Goal: Task Accomplishment & Management: Use online tool/utility

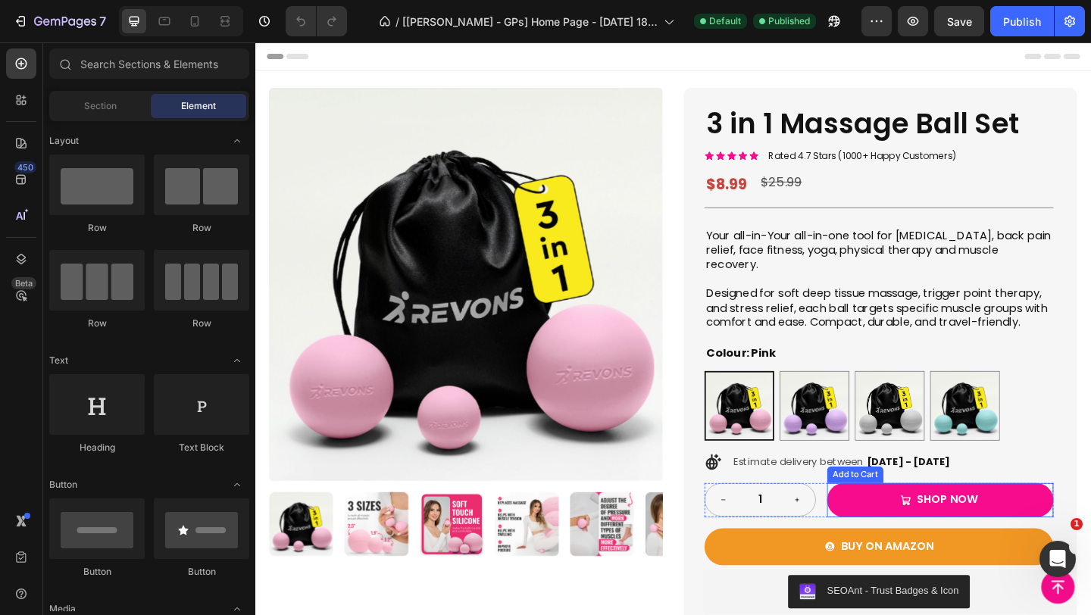
click at [1067, 537] on button "shop now" at bounding box center [1000, 540] width 246 height 37
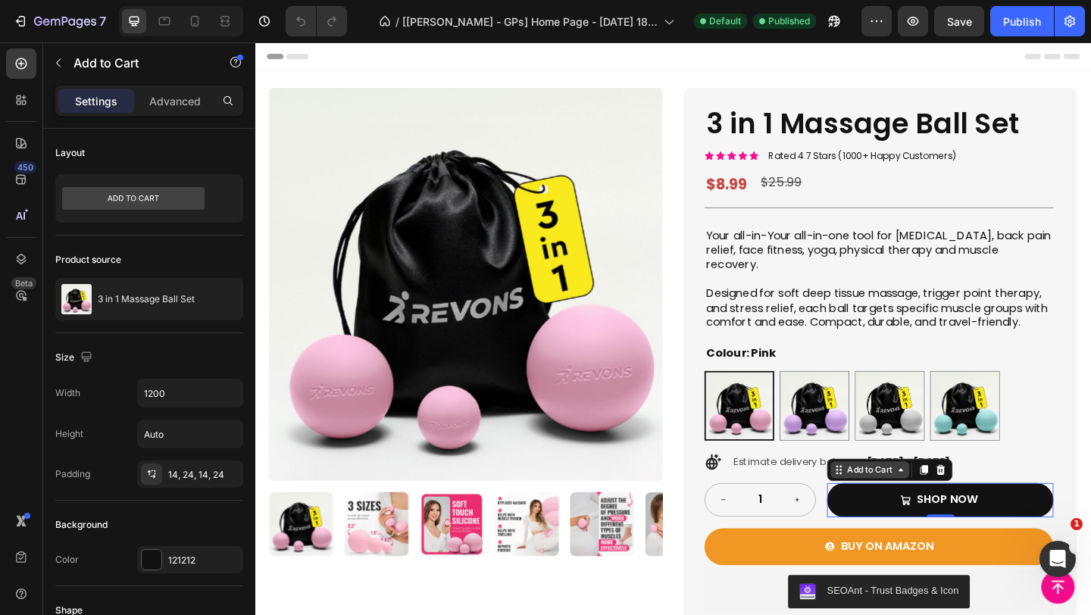
click at [958, 513] on icon at bounding box center [957, 507] width 12 height 12
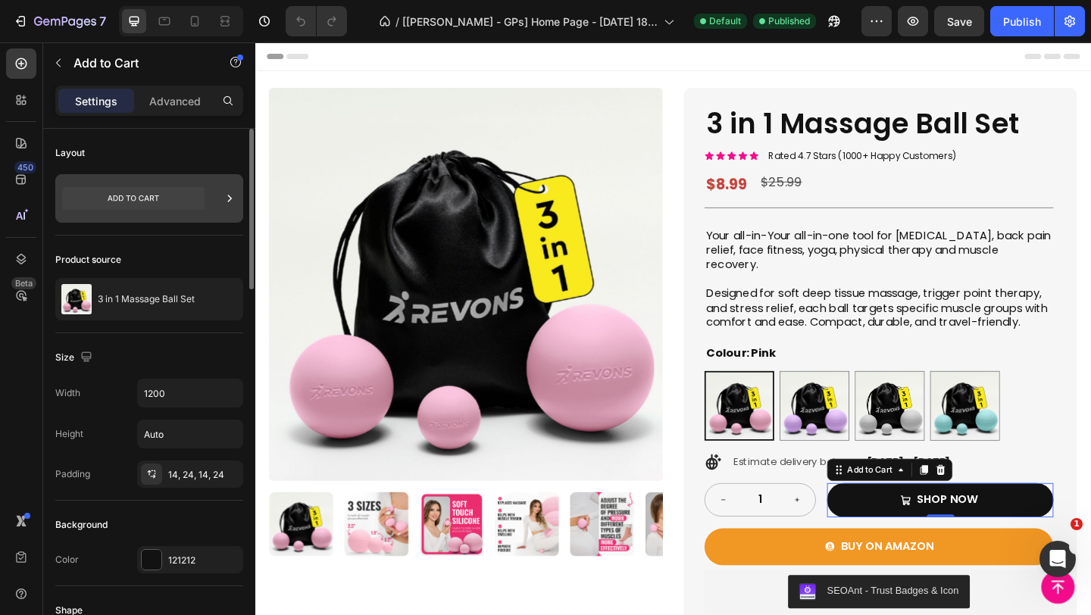
click at [220, 198] on div at bounding box center [149, 198] width 188 height 48
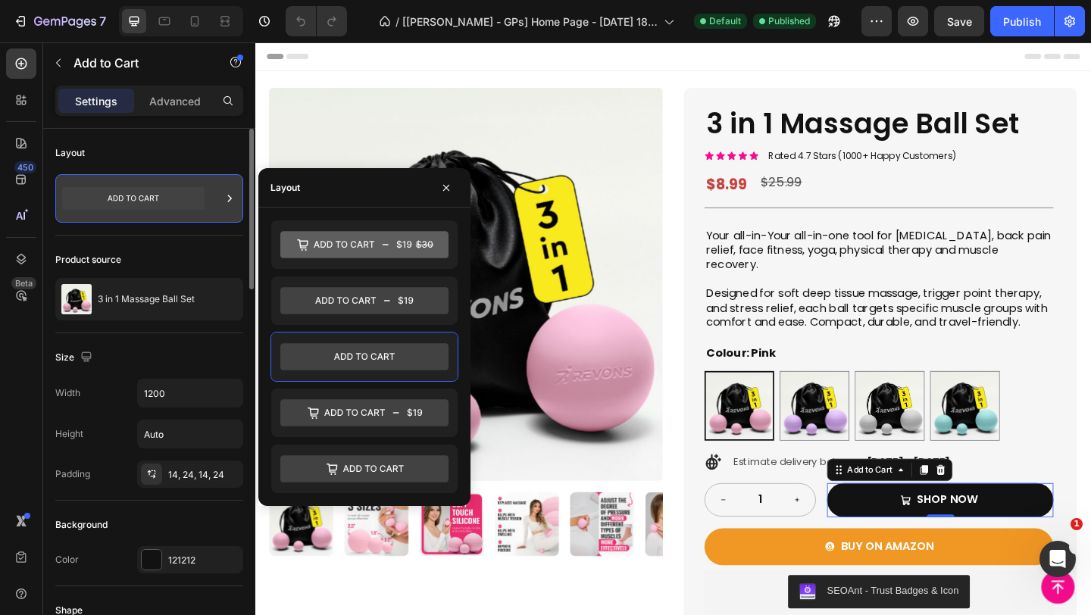
click at [220, 198] on div at bounding box center [149, 198] width 188 height 48
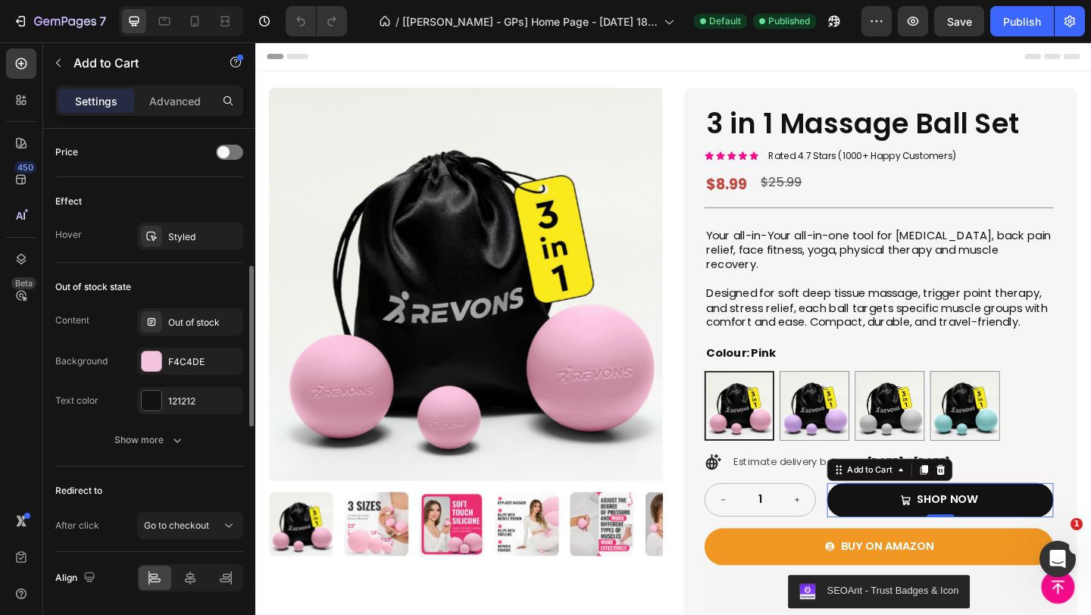
scroll to position [1213, 0]
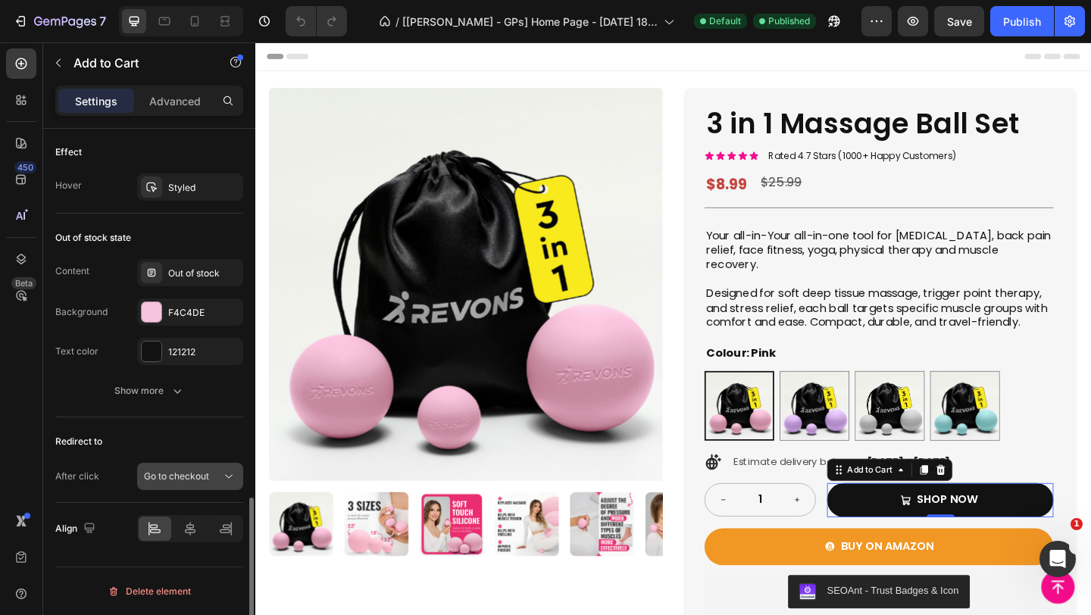
click at [226, 482] on icon at bounding box center [228, 476] width 15 height 15
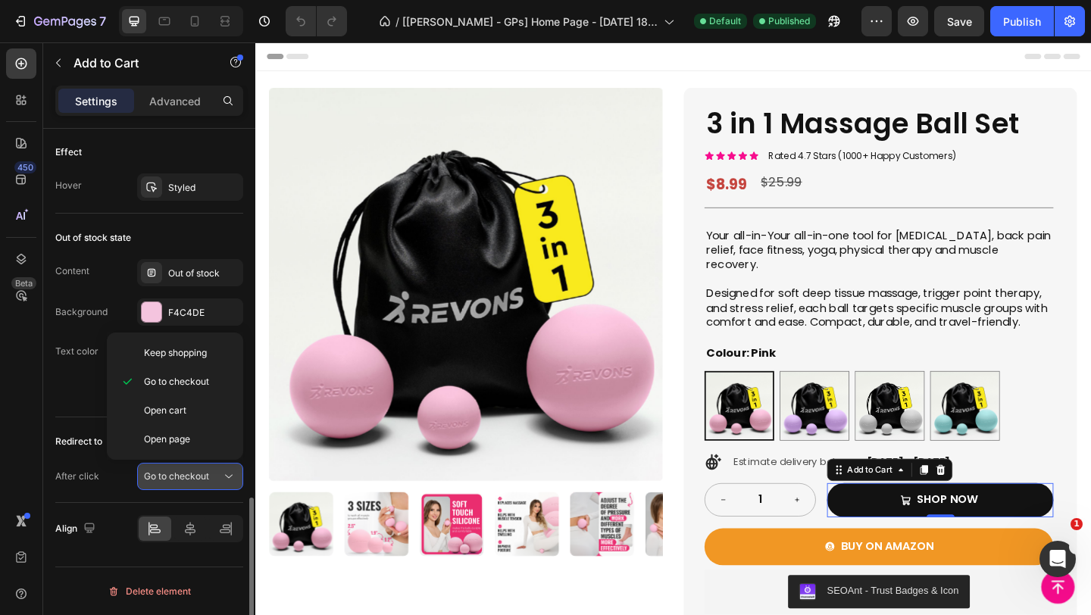
click at [226, 482] on icon at bounding box center [228, 476] width 15 height 15
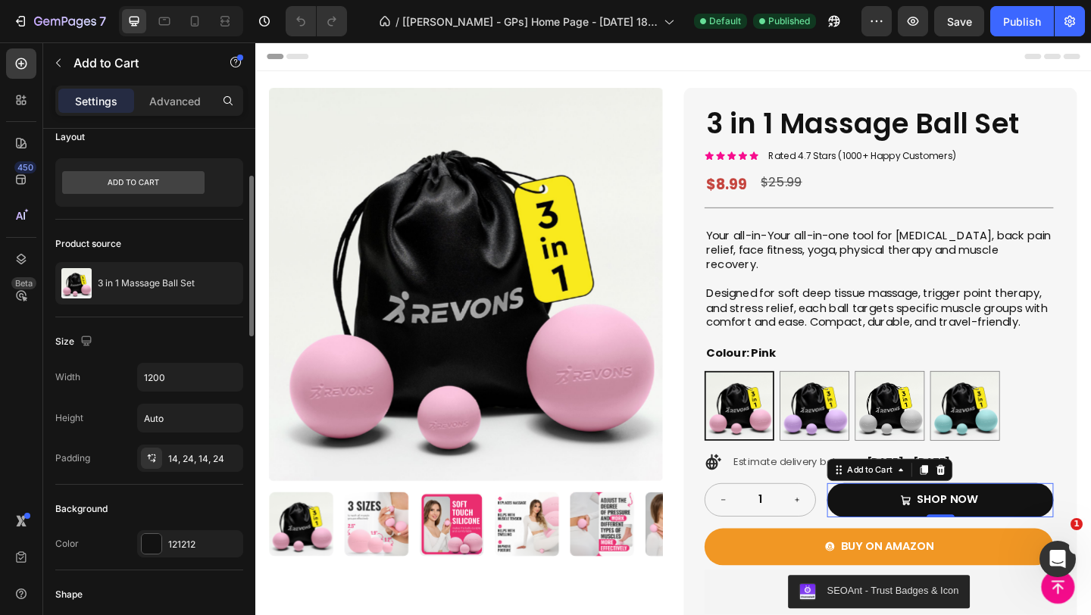
scroll to position [0, 0]
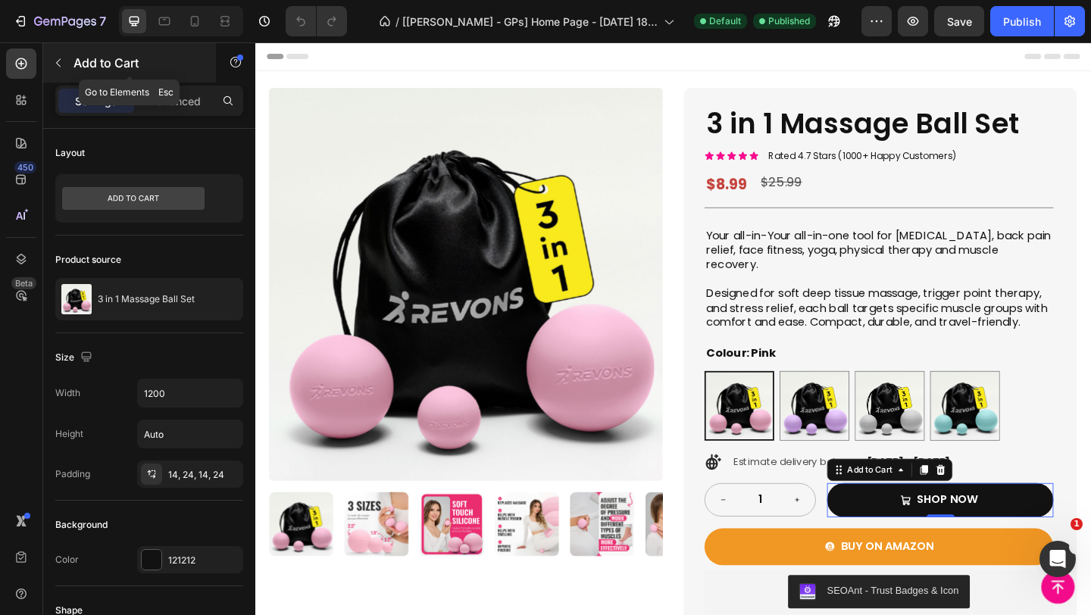
click at [54, 60] on icon "button" at bounding box center [58, 63] width 12 height 12
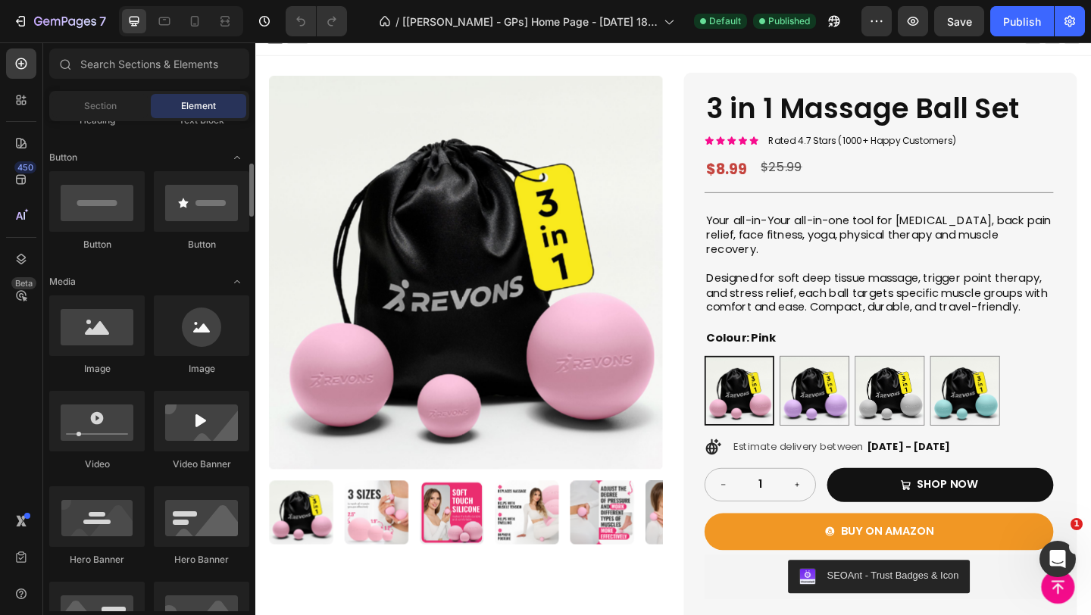
scroll to position [337, 0]
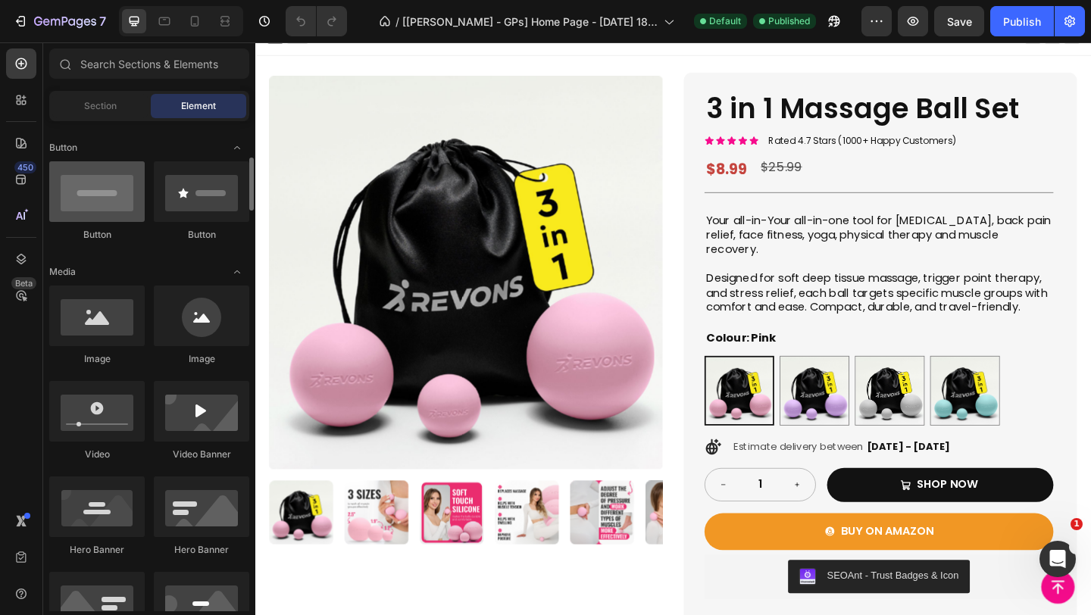
click at [115, 198] on div at bounding box center [96, 191] width 95 height 61
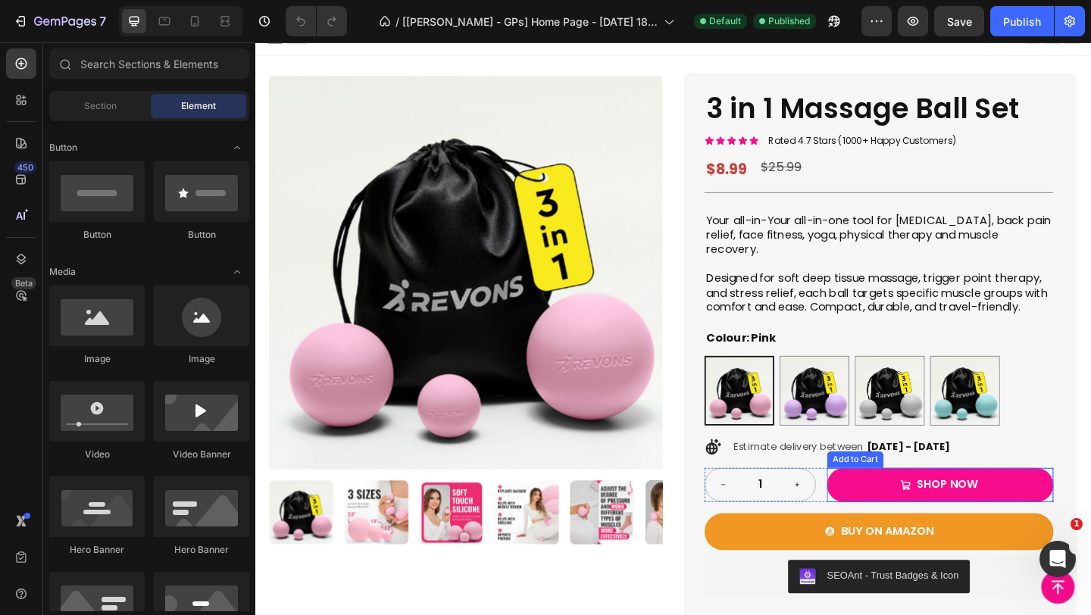
click at [1079, 523] on button "shop now" at bounding box center [1000, 523] width 246 height 37
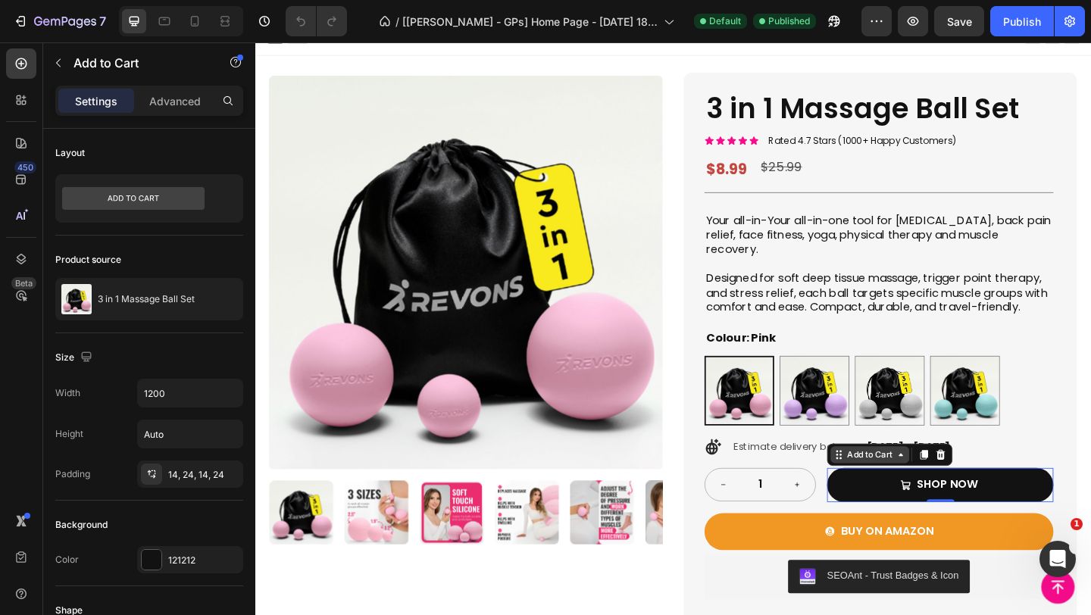
click at [959, 500] on div "Add to Cart" at bounding box center [924, 491] width 86 height 18
click at [874, 20] on icon "button" at bounding box center [876, 21] width 15 height 15
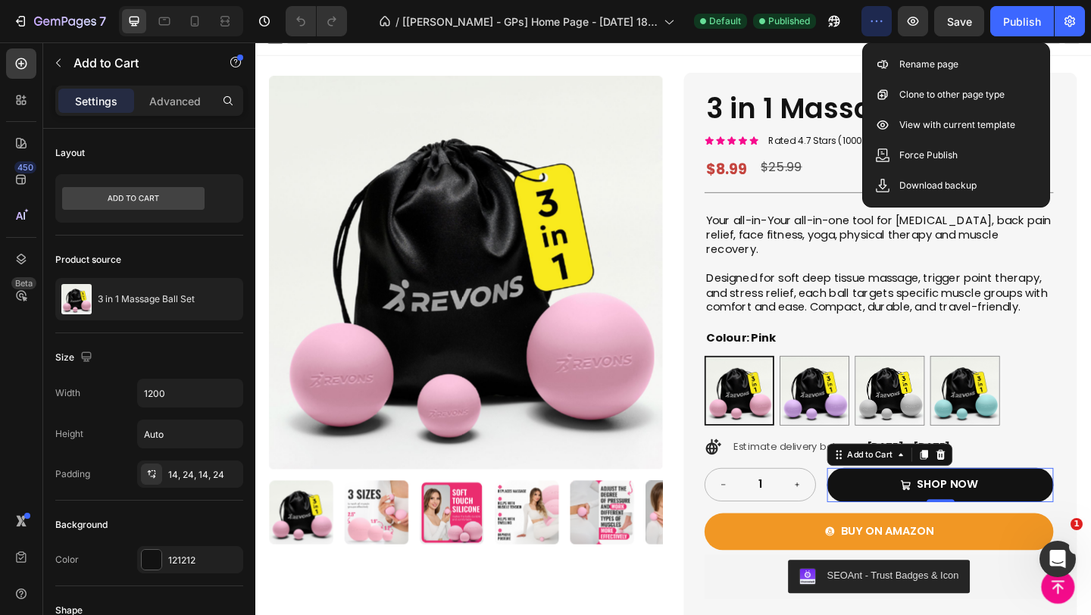
click at [874, 20] on icon "button" at bounding box center [876, 21] width 15 height 15
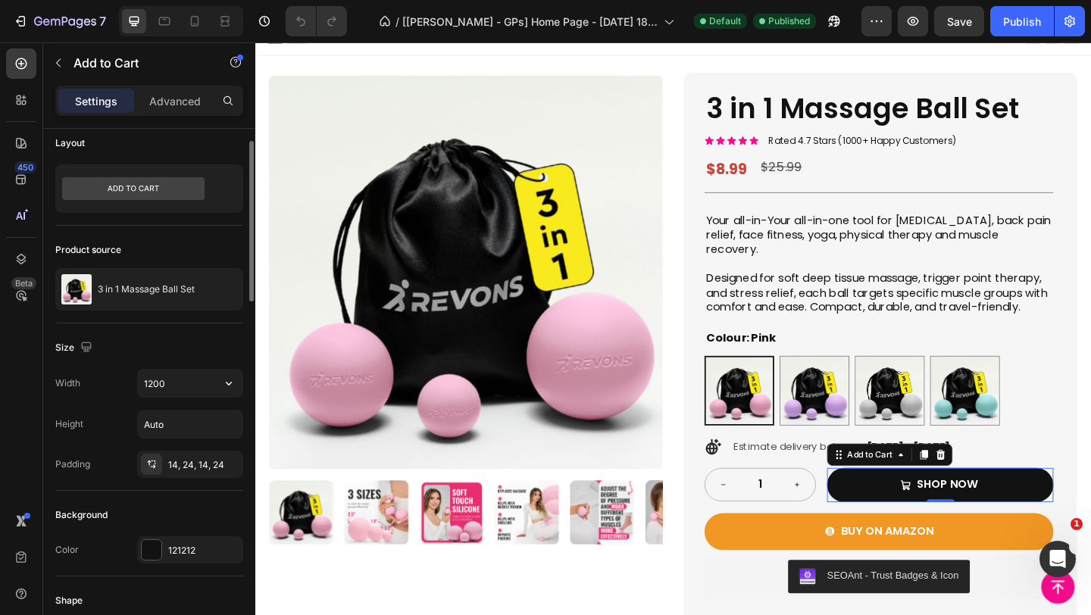
scroll to position [0, 0]
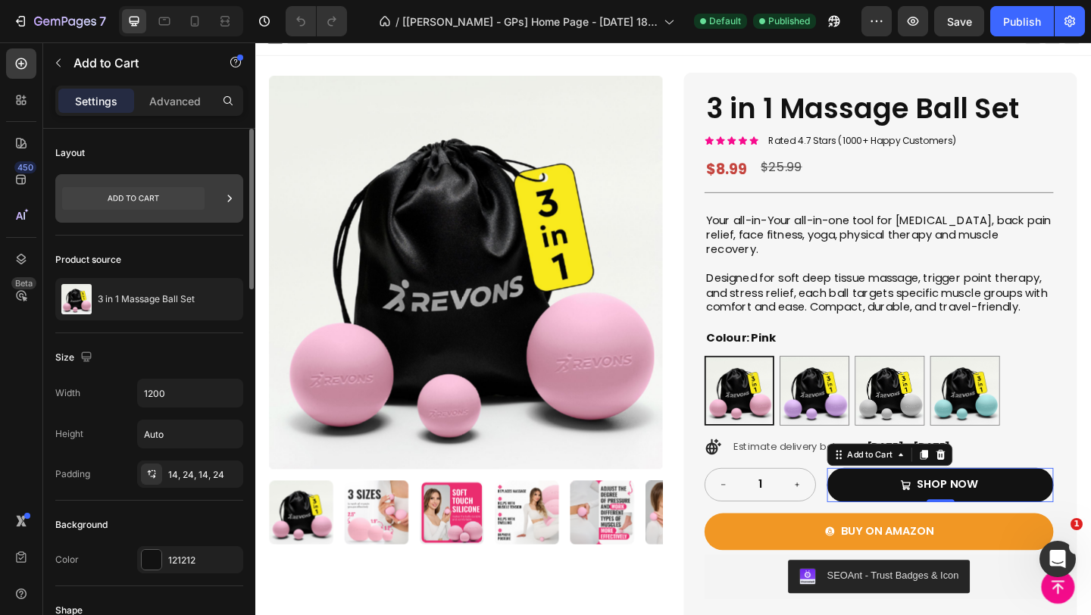
click at [229, 199] on icon at bounding box center [229, 198] width 15 height 15
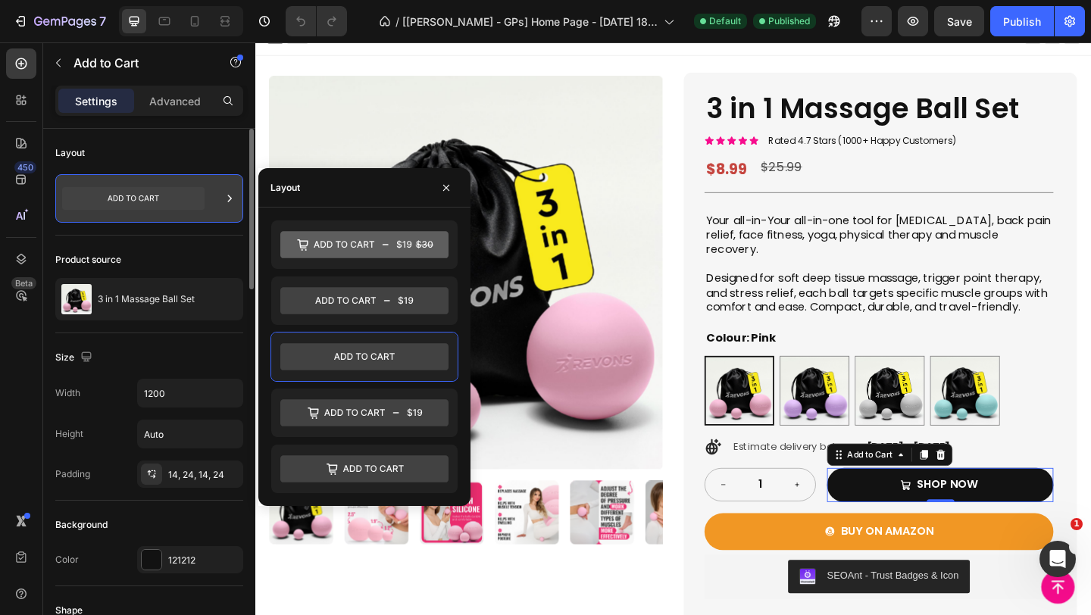
click at [229, 199] on icon at bounding box center [229, 198] width 15 height 15
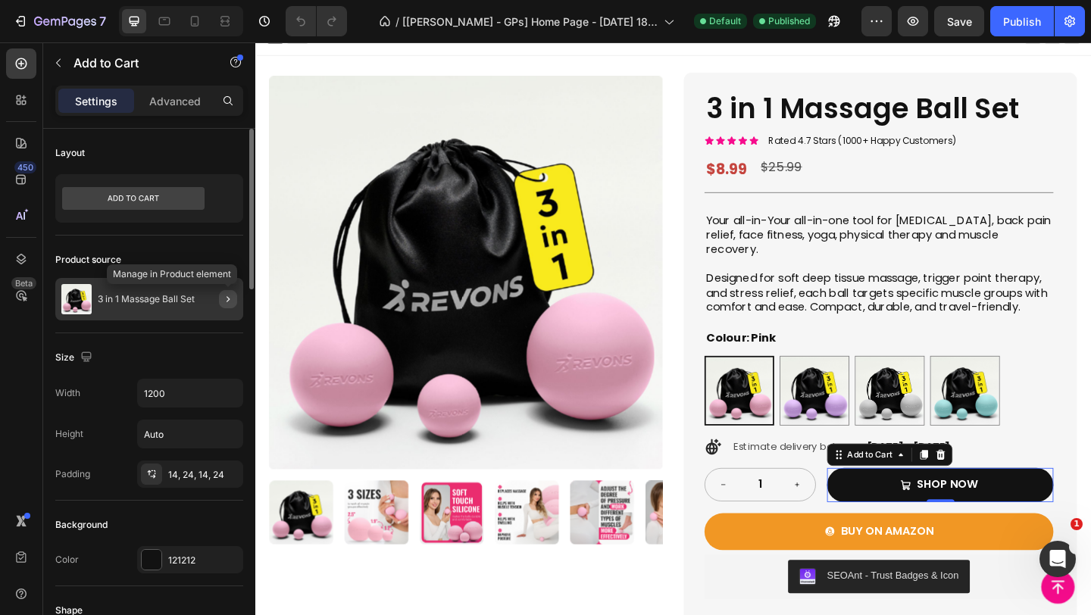
click at [220, 301] on button "button" at bounding box center [228, 299] width 18 height 18
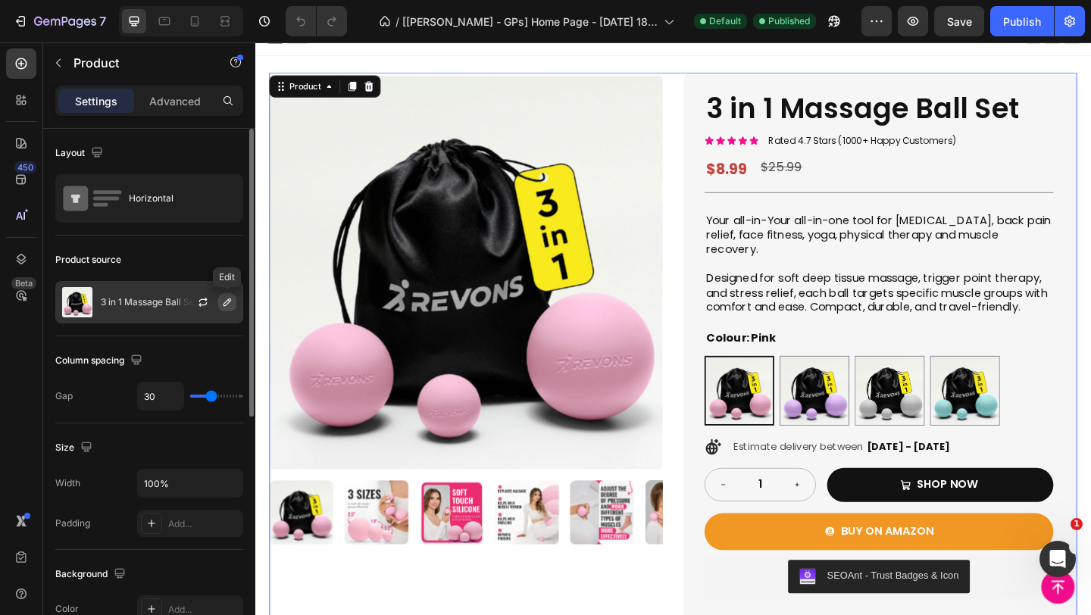
click at [228, 305] on icon "button" at bounding box center [227, 302] width 12 height 12
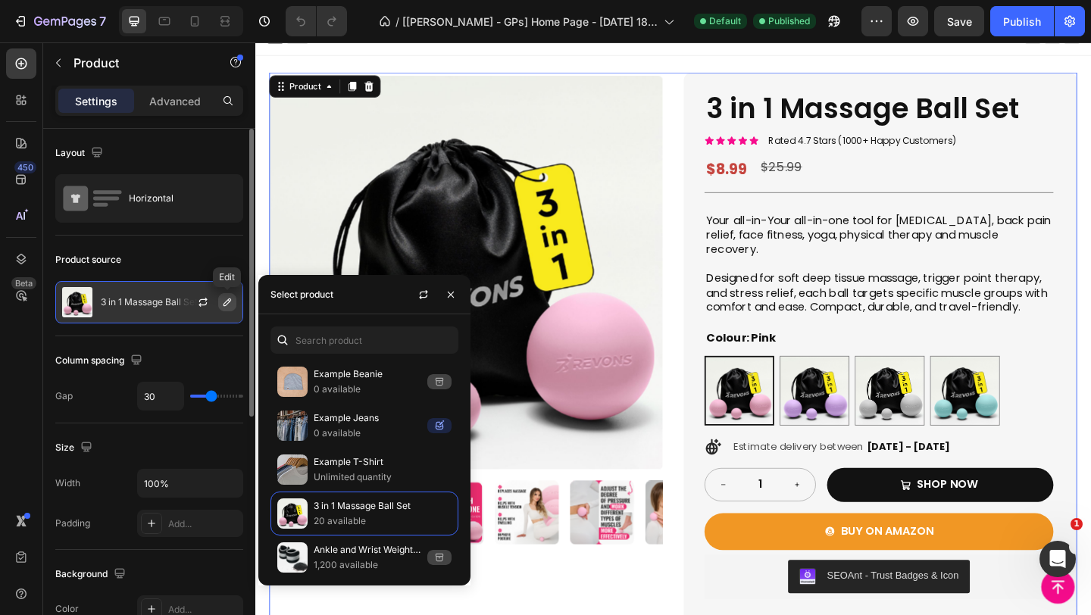
click at [228, 305] on icon "button" at bounding box center [227, 302] width 12 height 12
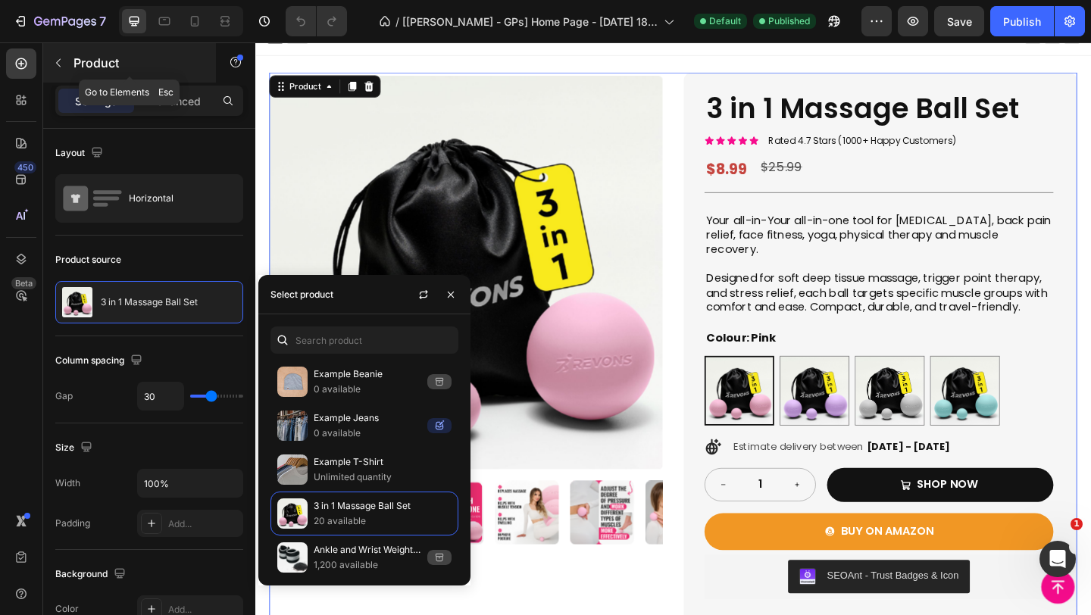
click at [64, 72] on button "button" at bounding box center [58, 63] width 24 height 24
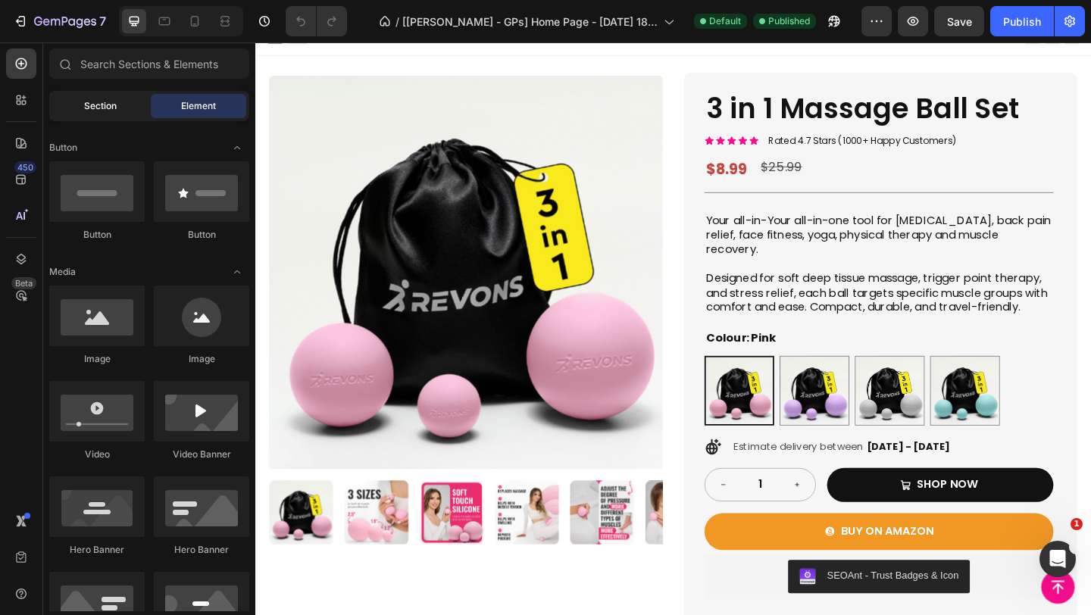
click at [89, 102] on span "Section" at bounding box center [100, 106] width 33 height 14
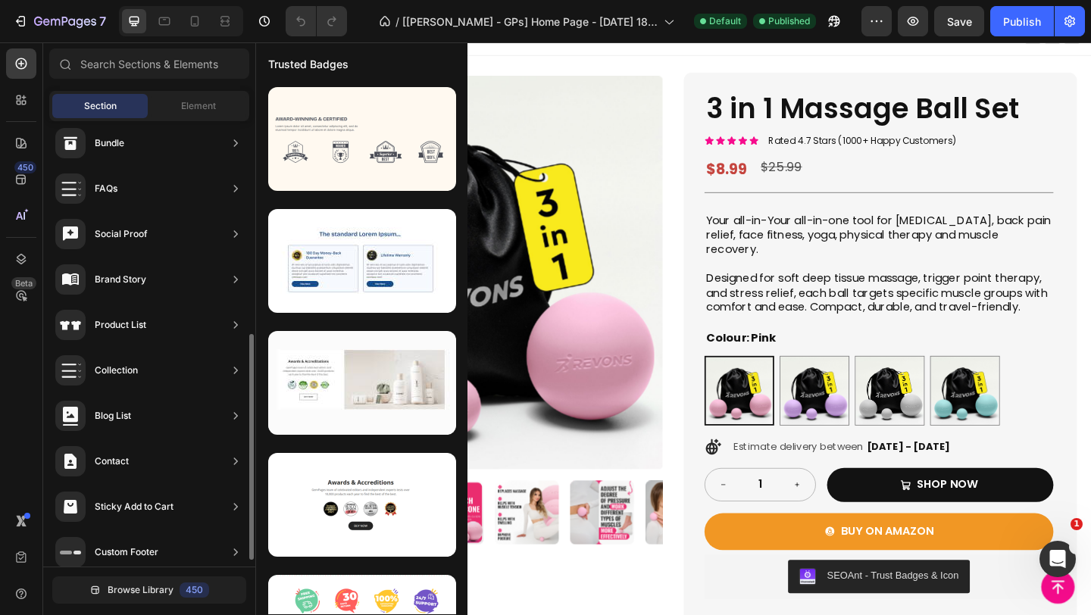
scroll to position [433, 0]
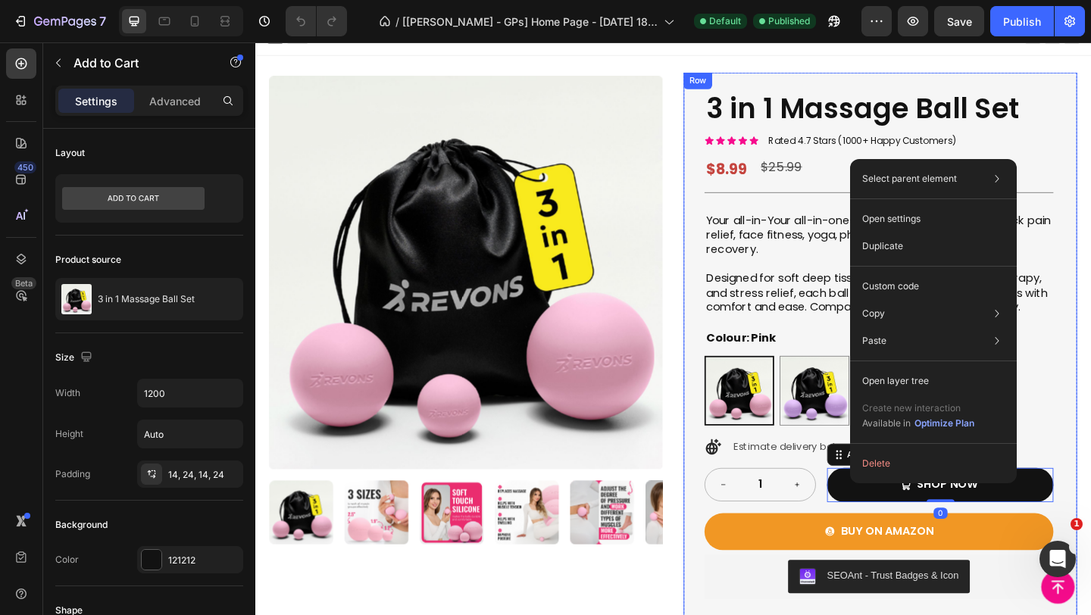
click at [1090, 451] on div "3 in 1 Massage Ball Set Product Title Icon Icon Icon Icon Icon Icon List Rated …" at bounding box center [935, 405] width 428 height 660
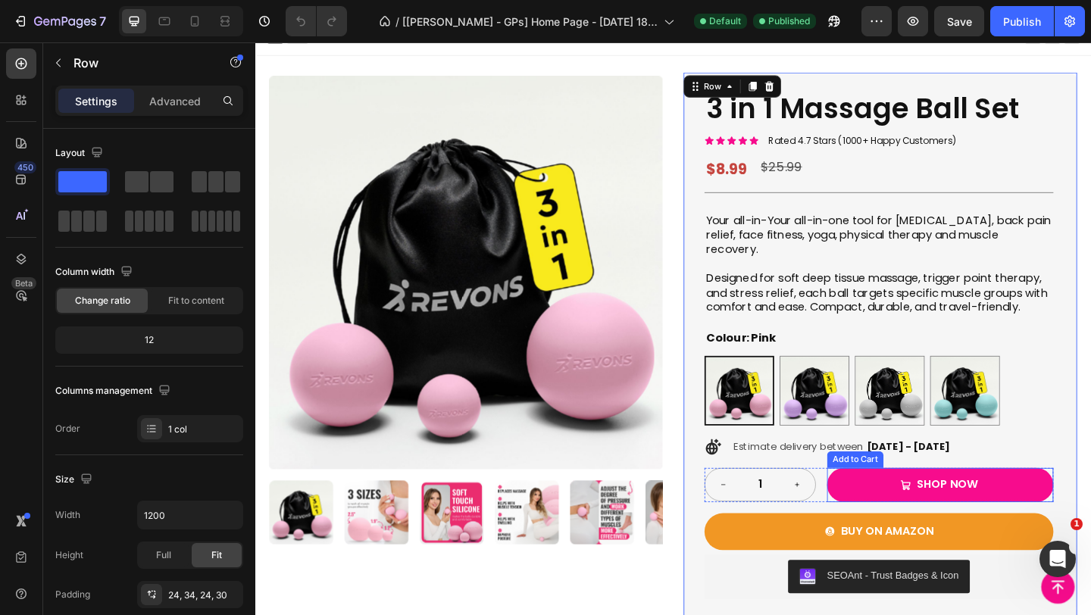
click at [1062, 521] on button "shop now" at bounding box center [1000, 523] width 246 height 37
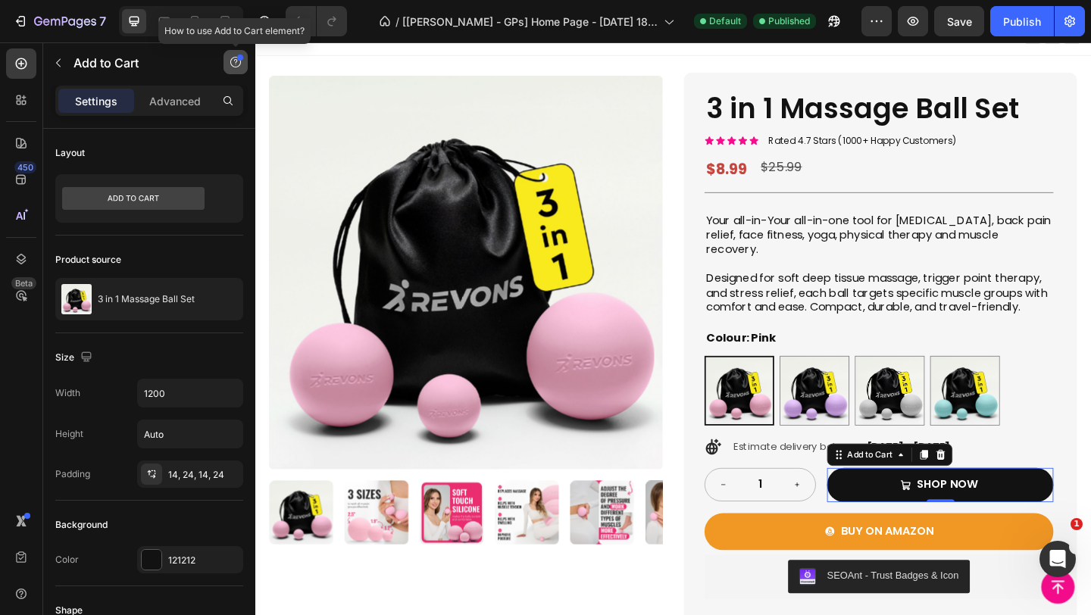
click at [232, 65] on icon "button" at bounding box center [235, 62] width 11 height 11
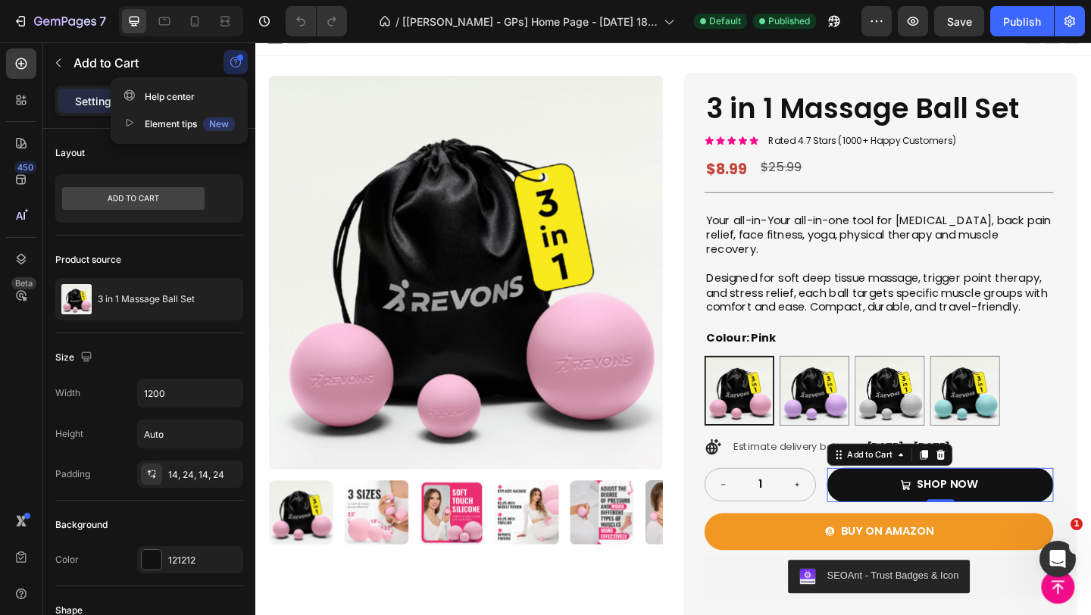
click at [232, 65] on icon "button" at bounding box center [235, 62] width 11 height 11
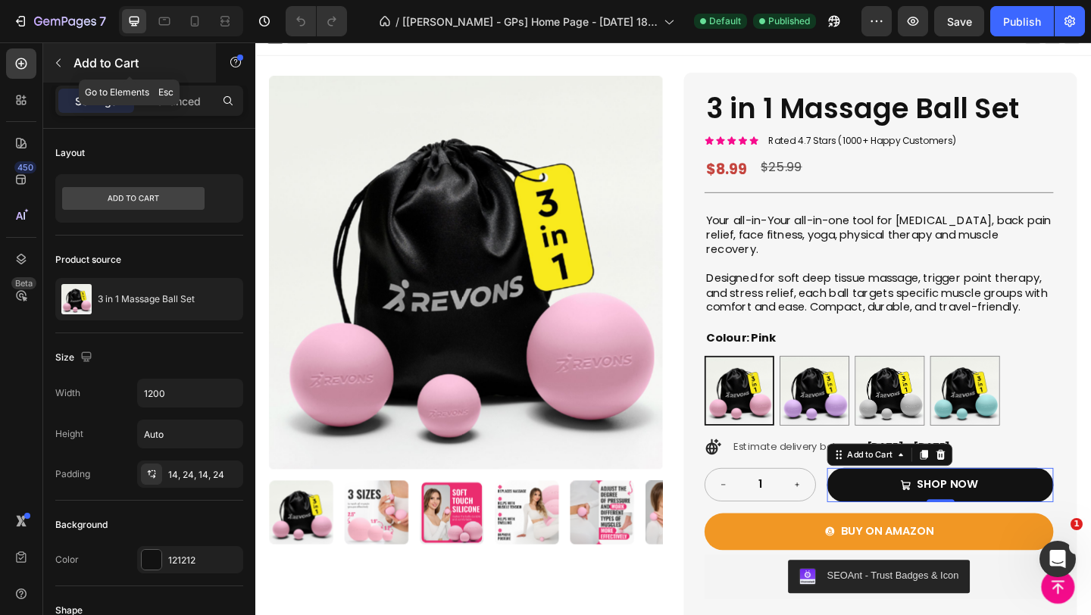
click at [56, 64] on icon "button" at bounding box center [58, 63] width 12 height 12
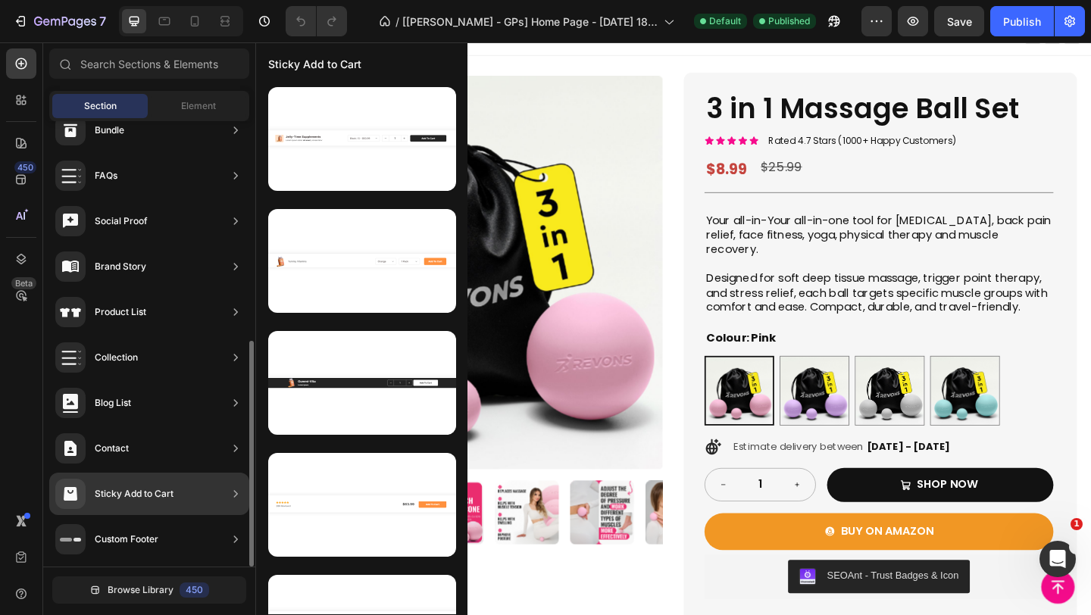
click at [195, 487] on div "Sticky Add to Cart" at bounding box center [149, 494] width 200 height 42
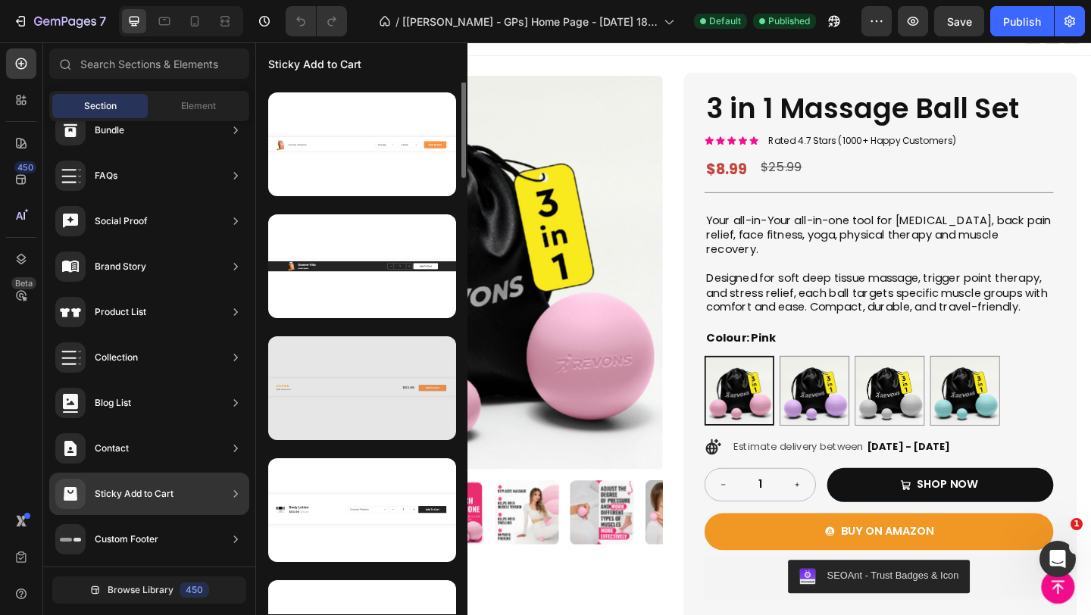
scroll to position [0, 0]
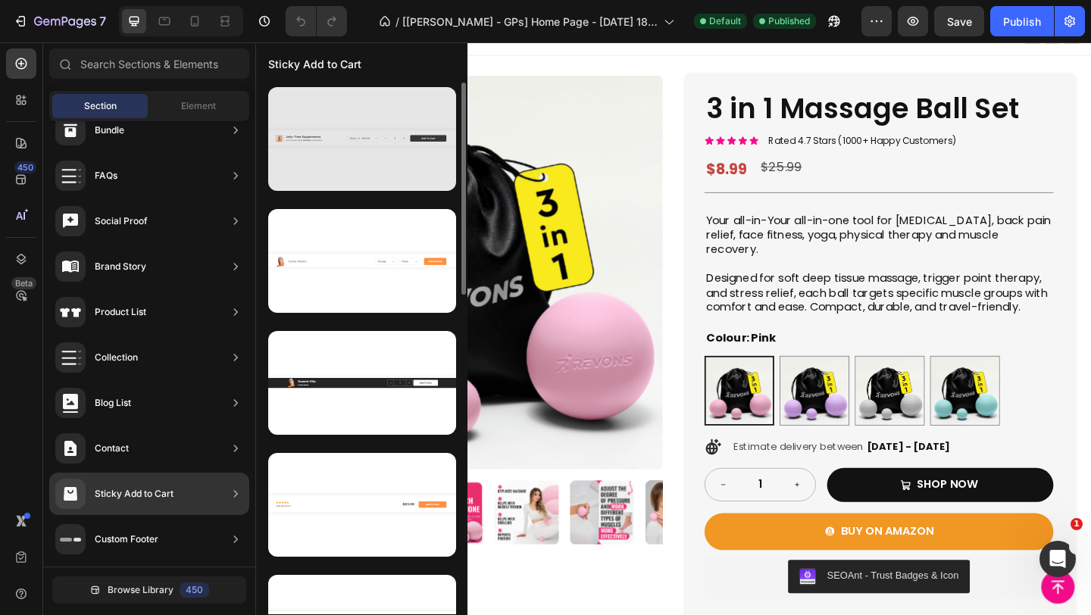
click at [404, 165] on div at bounding box center [362, 139] width 188 height 104
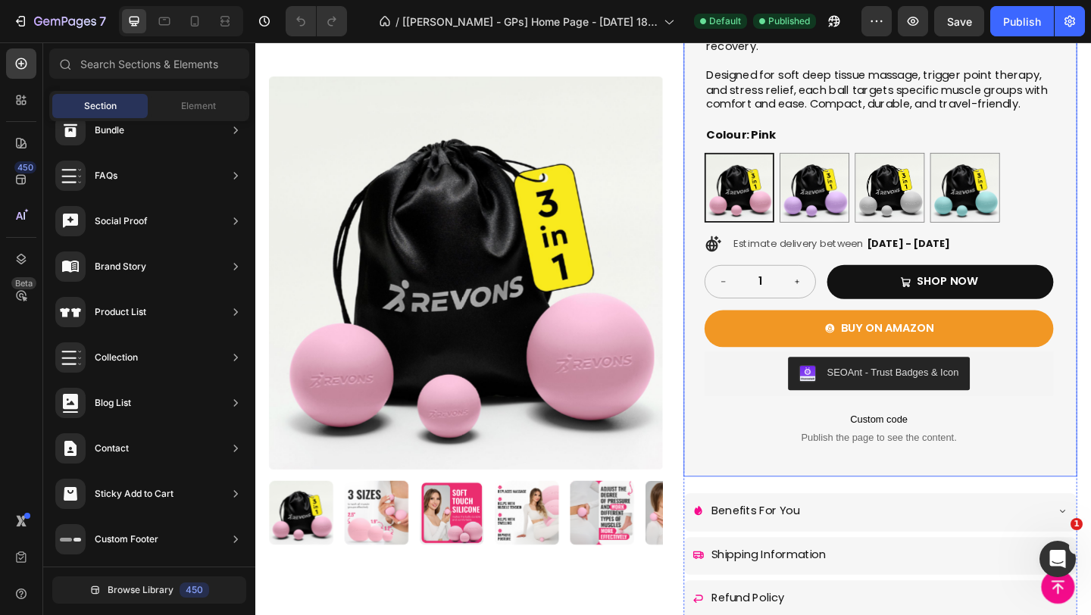
scroll to position [251, 0]
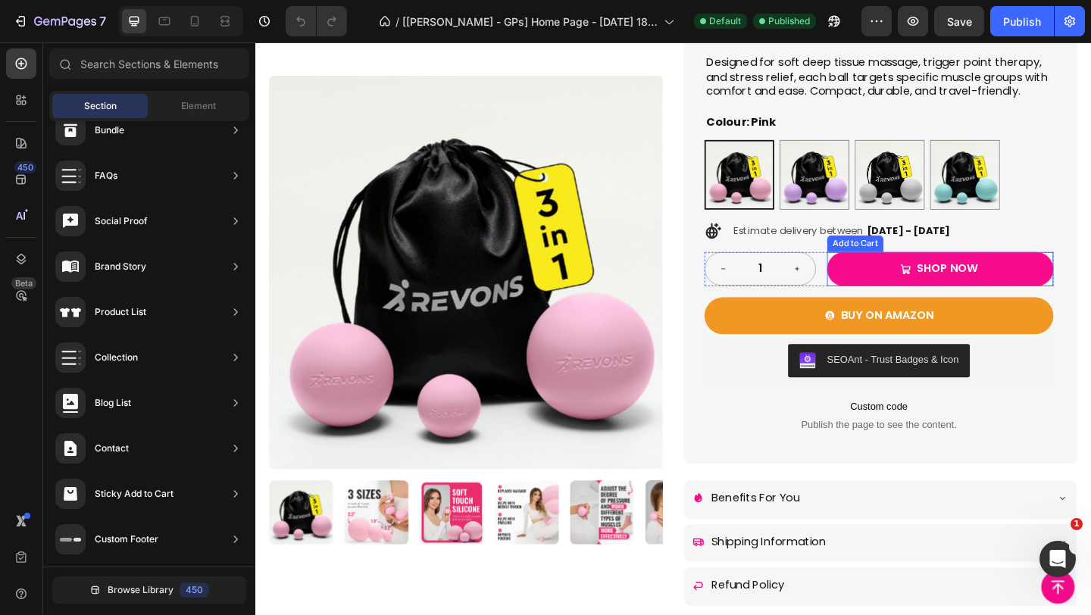
click at [1090, 287] on button "shop now" at bounding box center [1000, 288] width 246 height 37
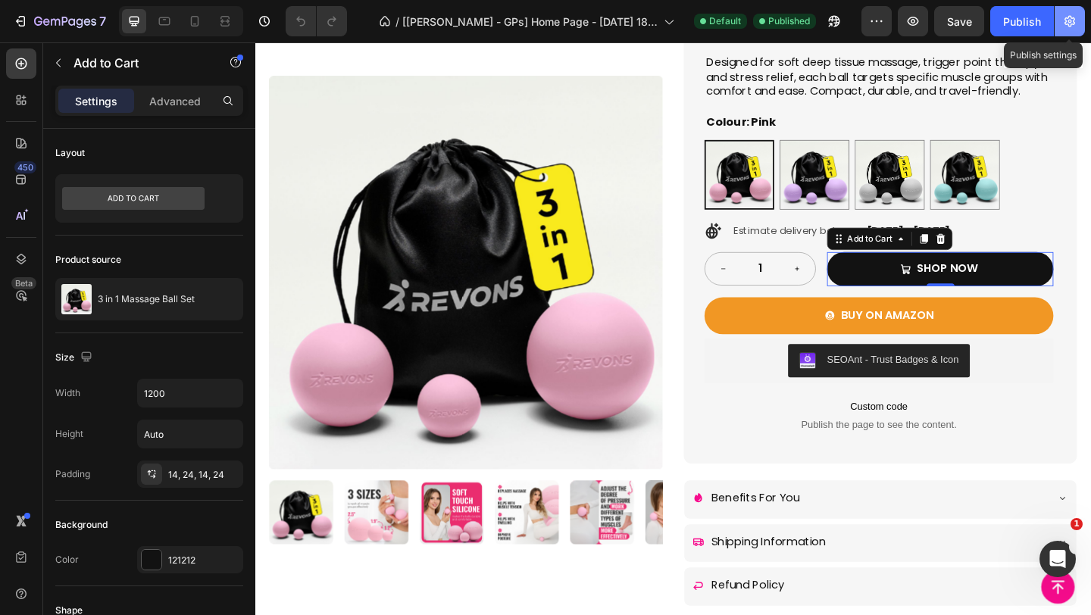
click at [1074, 20] on icon "button" at bounding box center [1069, 21] width 11 height 11
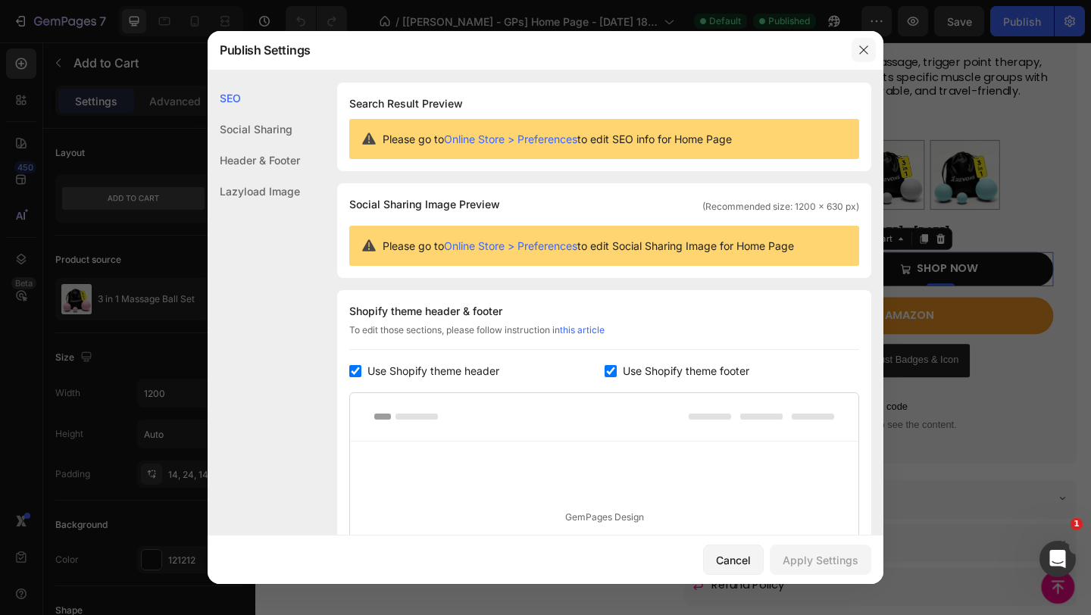
click at [860, 53] on icon "button" at bounding box center [863, 50] width 12 height 12
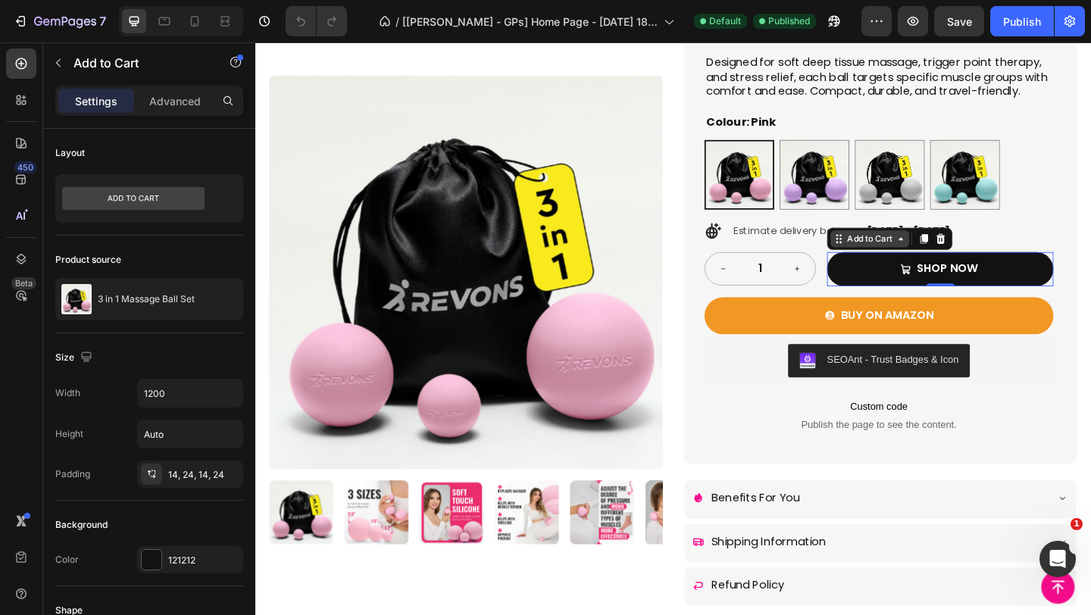
click at [957, 257] on icon at bounding box center [957, 255] width 5 height 3
click at [179, 98] on p "Advanced" at bounding box center [175, 101] width 52 height 16
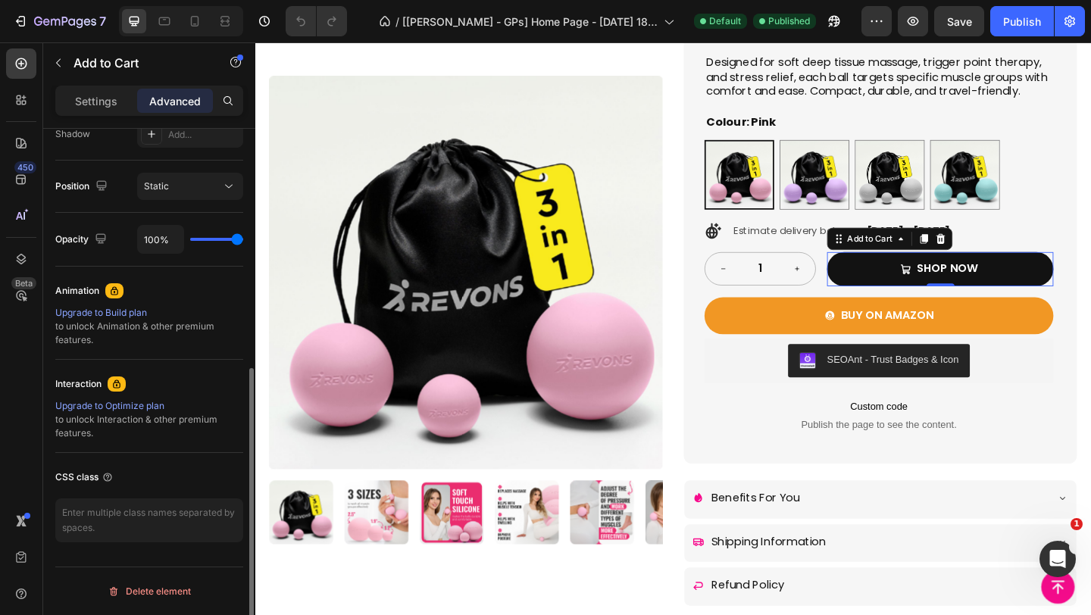
scroll to position [0, 0]
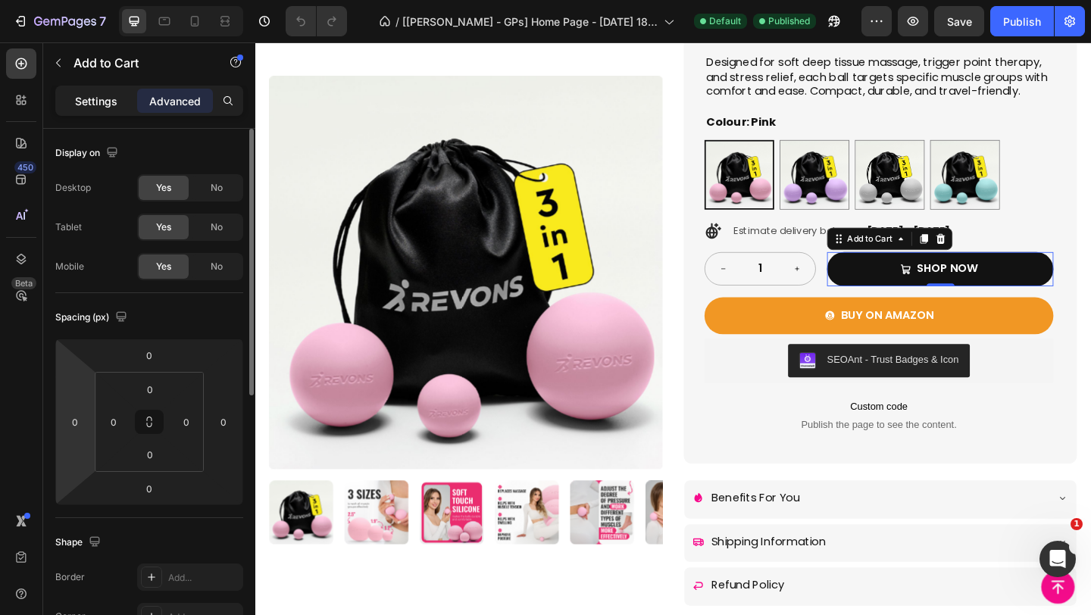
click at [101, 102] on p "Settings" at bounding box center [96, 101] width 42 height 16
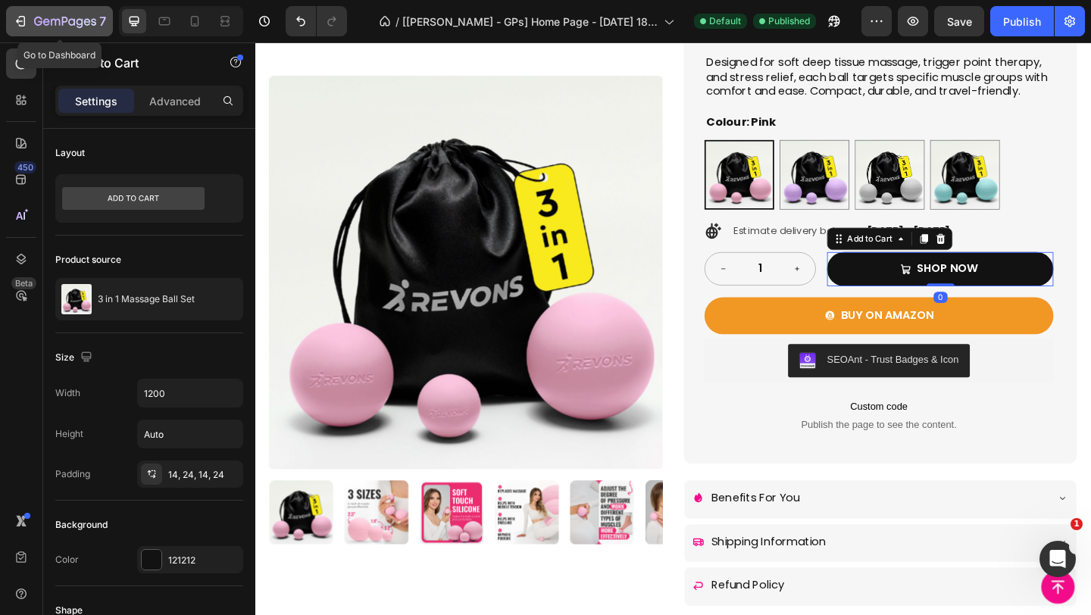
click at [13, 17] on icon "button" at bounding box center [20, 21] width 15 height 15
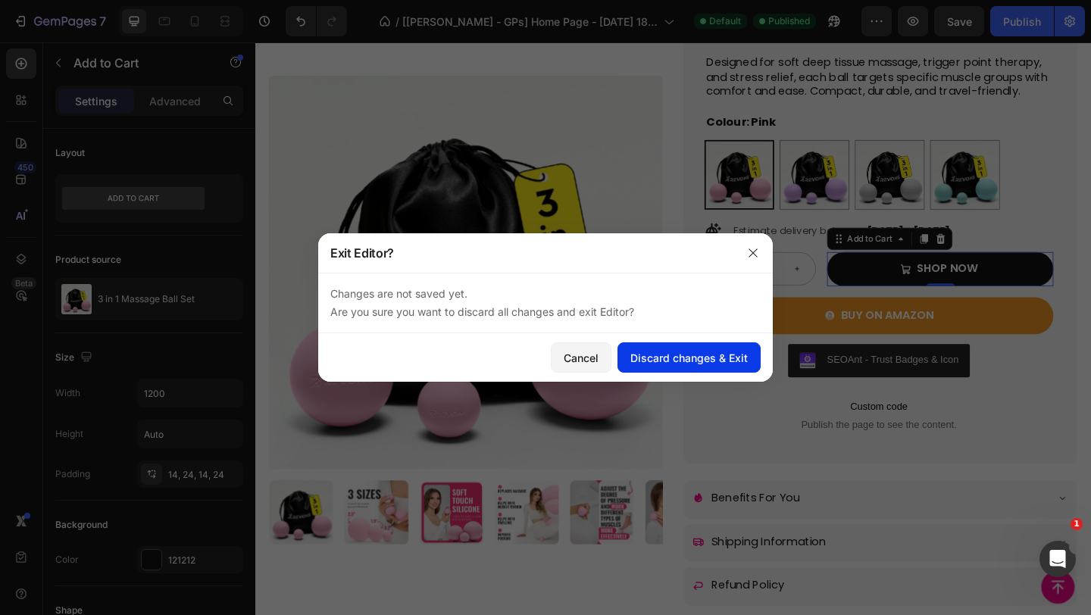
click at [676, 356] on div "Discard changes & Exit" at bounding box center [688, 358] width 117 height 16
